Goal: Task Accomplishment & Management: Complete application form

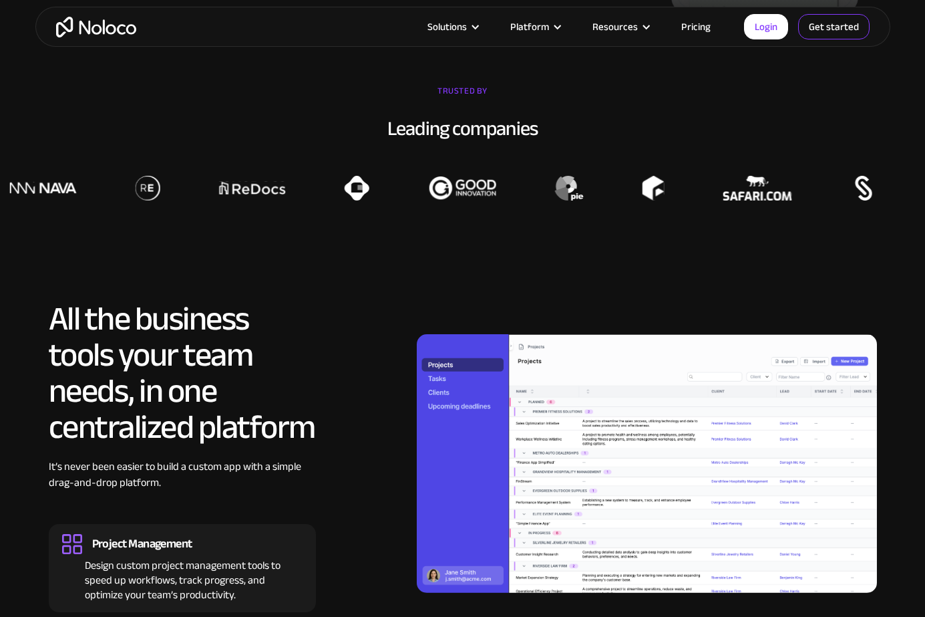
click at [807, 25] on link "Get started" at bounding box center [833, 26] width 71 height 25
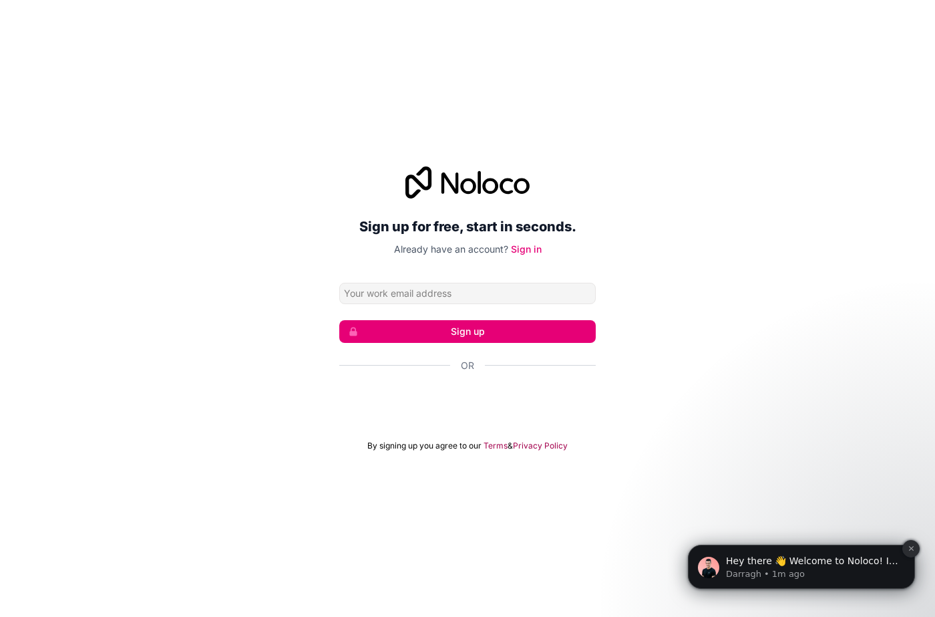
click at [912, 545] on icon "Dismiss notification" at bounding box center [911, 548] width 7 height 7
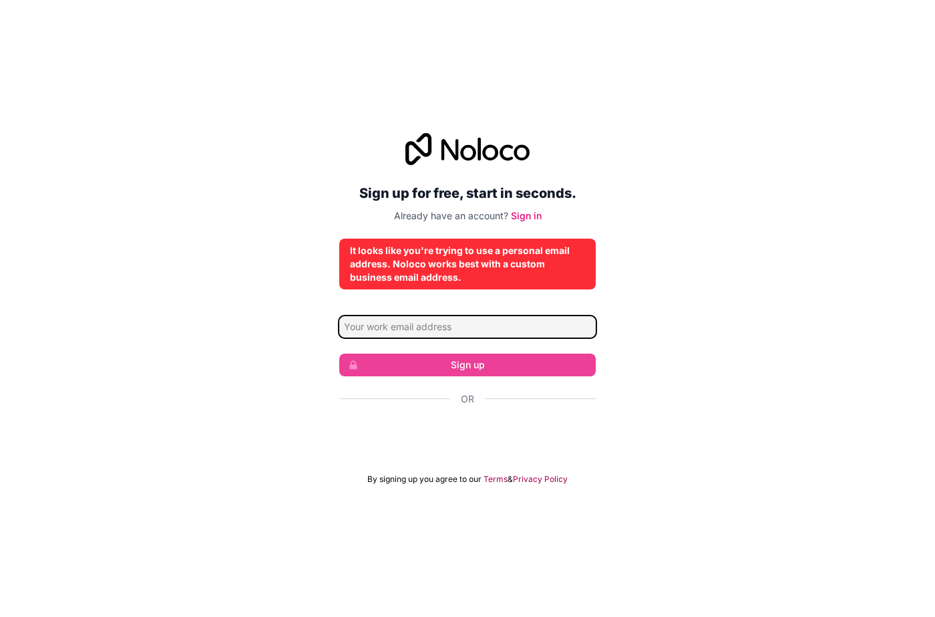
click at [408, 332] on input "Email address" at bounding box center [467, 326] width 257 height 21
type input "[EMAIL_ADDRESS][DOMAIN_NAME]"
click at [455, 329] on input "[EMAIL_ADDRESS][DOMAIN_NAME]" at bounding box center [467, 326] width 257 height 21
